Goal: Task Accomplishment & Management: Use online tool/utility

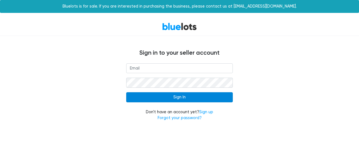
type input "[EMAIL_ADDRESS][DOMAIN_NAME]"
click at [179, 101] on input "Sign In" at bounding box center [179, 97] width 107 height 10
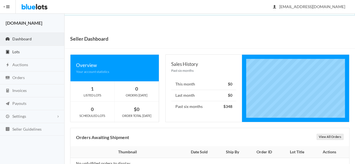
click at [25, 52] on link "Lots" at bounding box center [32, 52] width 65 height 13
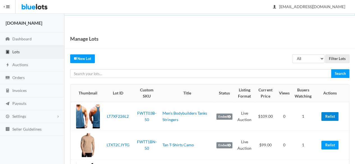
click at [334, 119] on link "Relist" at bounding box center [329, 116] width 17 height 9
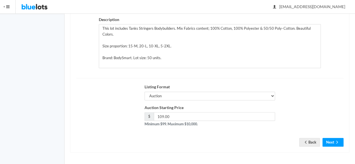
scroll to position [127, 0]
click at [210, 120] on input "109.00" at bounding box center [214, 116] width 121 height 9
type input "99"
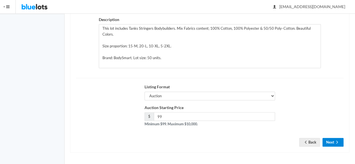
click at [329, 141] on button "Next" at bounding box center [332, 142] width 21 height 9
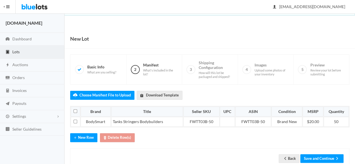
scroll to position [14, 0]
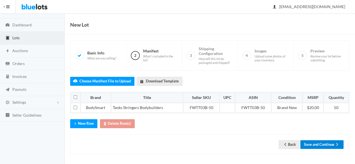
click at [322, 142] on button "Save and Continue" at bounding box center [321, 144] width 43 height 9
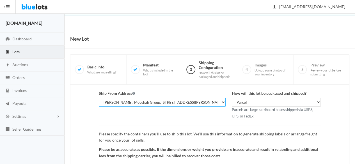
drag, startPoint x: 154, startPoint y: 101, endPoint x: 165, endPoint y: 102, distance: 10.5
click at [165, 102] on select "[PERSON_NAME], [DOMAIN_NAME], [STREET_ADDRESS][PERSON_NAME] [PERSON_NAME], Mobs…" at bounding box center [162, 102] width 127 height 9
click at [202, 102] on select "[PERSON_NAME], [DOMAIN_NAME], [STREET_ADDRESS][PERSON_NAME] [PERSON_NAME], Mobs…" at bounding box center [162, 102] width 127 height 9
